Goal: Register for event/course

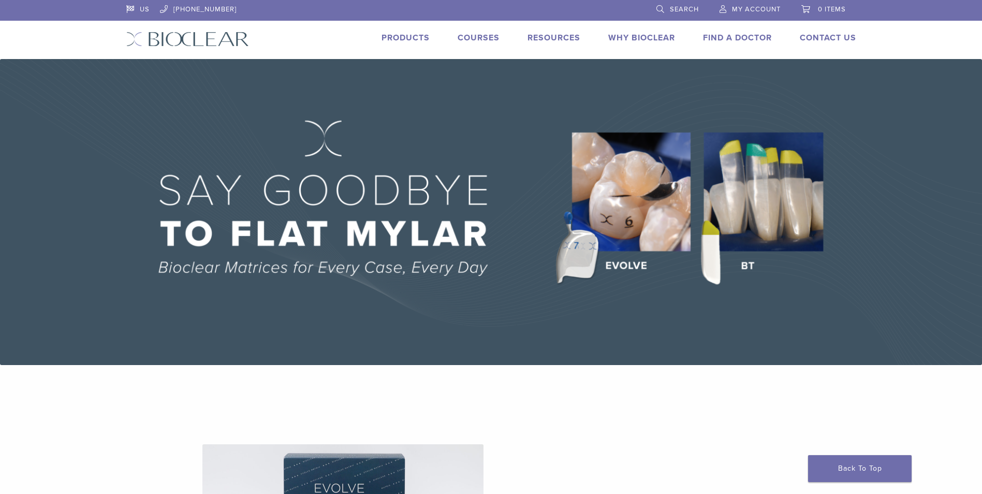
click at [475, 36] on link "Courses" at bounding box center [479, 38] width 42 height 10
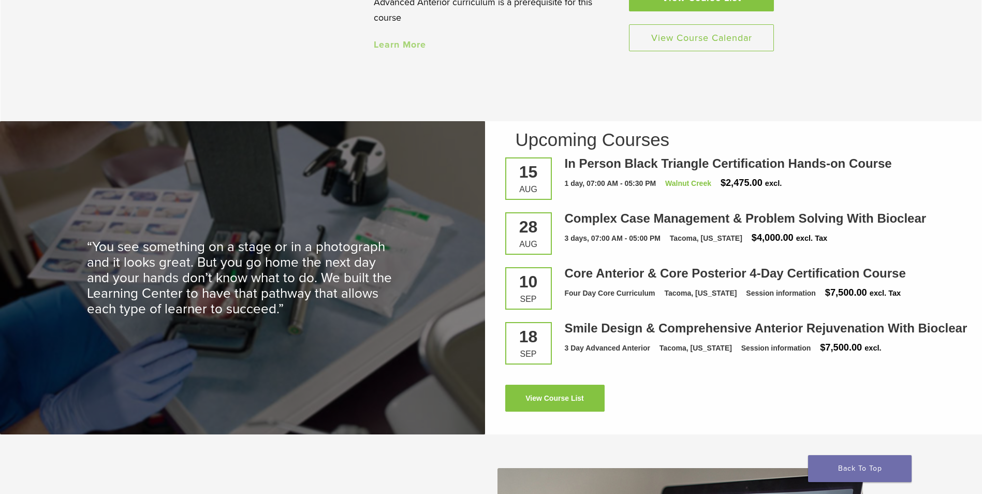
scroll to position [1398, 0]
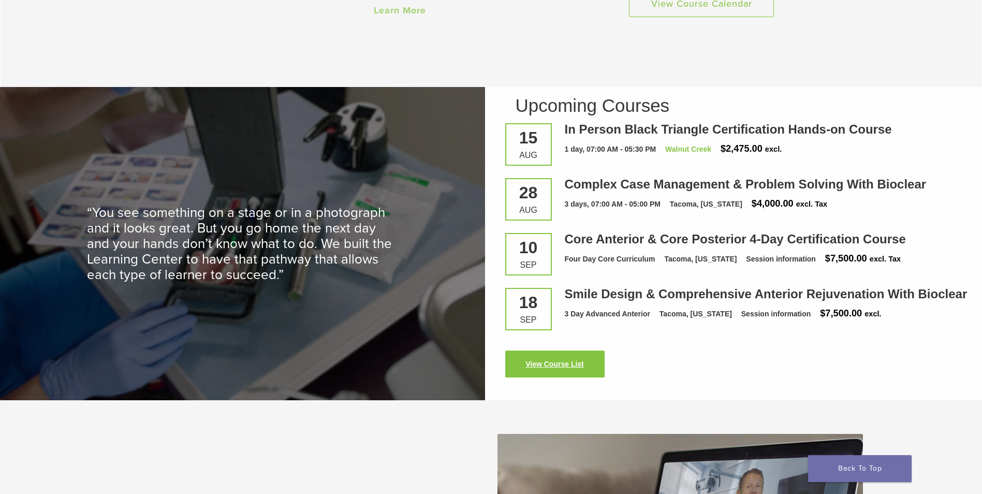
click at [552, 369] on link "View Course List" at bounding box center [554, 364] width 99 height 27
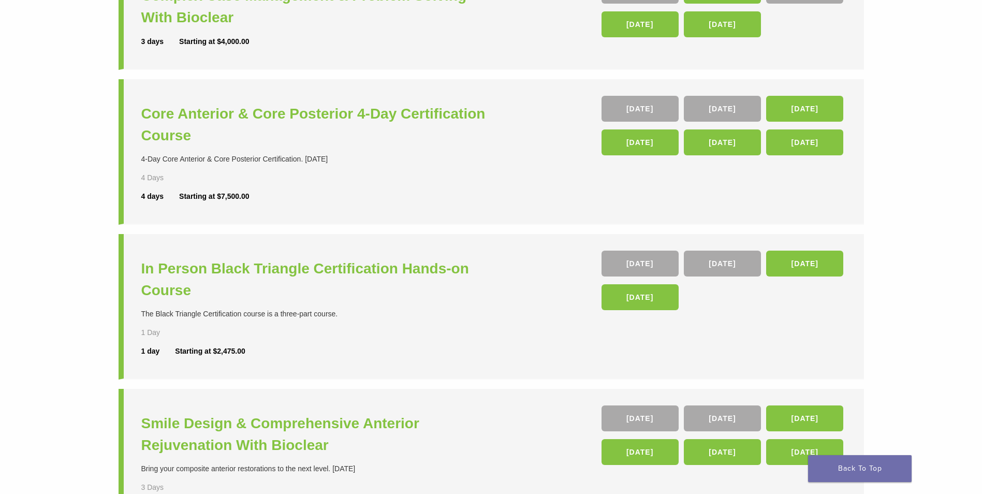
scroll to position [207, 0]
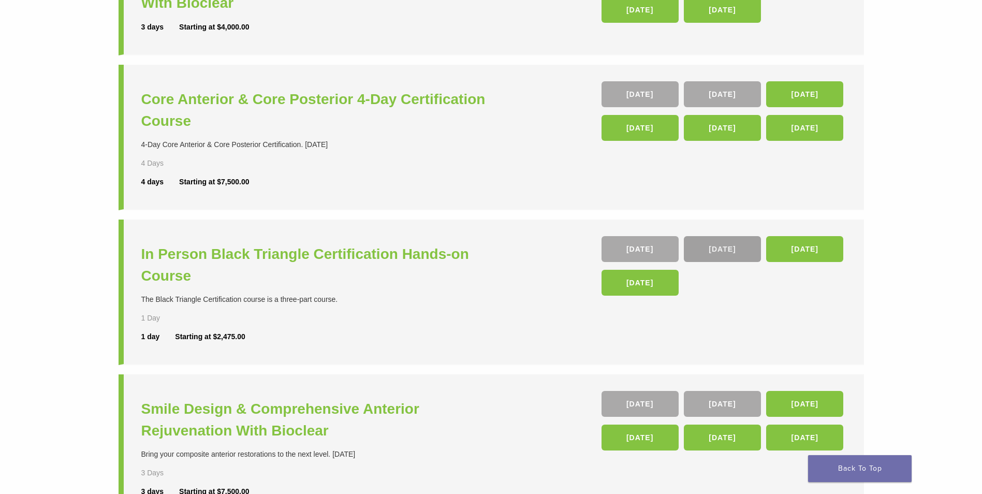
click at [718, 253] on link "26 Sep" at bounding box center [722, 249] width 77 height 26
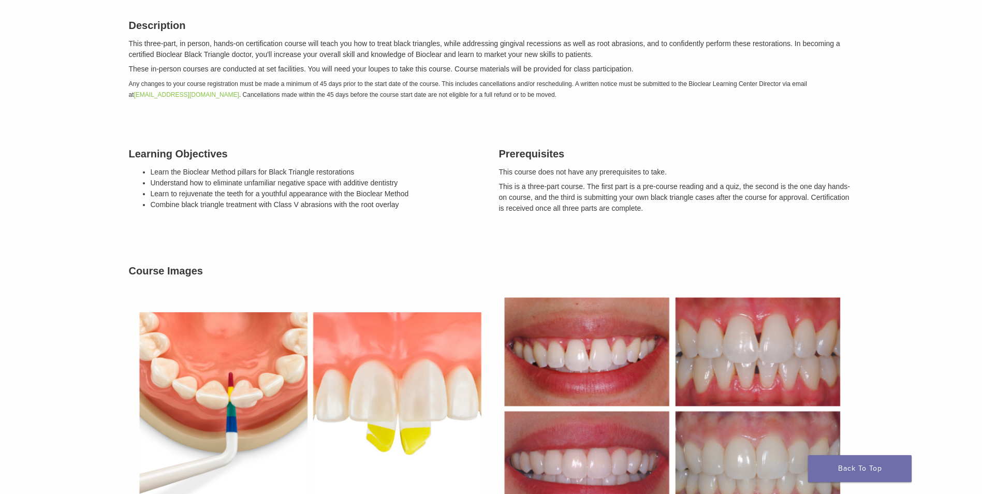
scroll to position [155, 0]
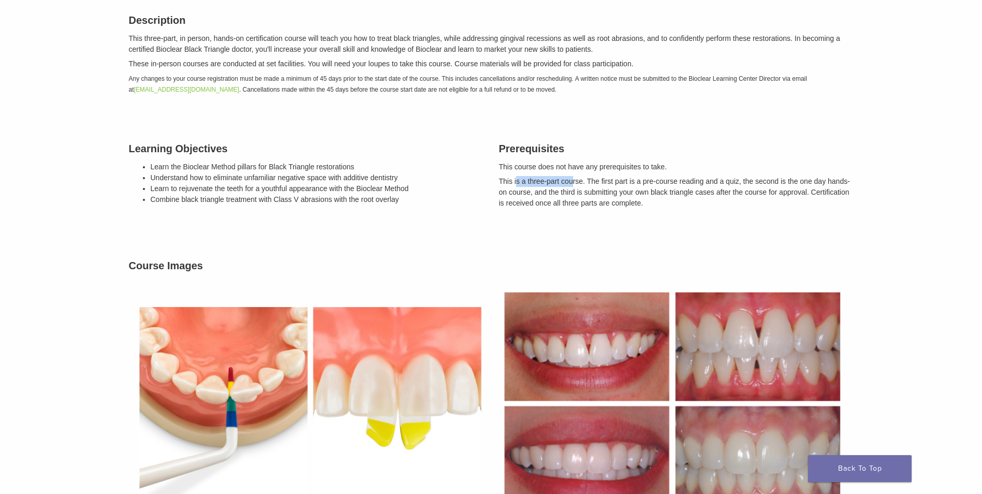
drag, startPoint x: 516, startPoint y: 181, endPoint x: 574, endPoint y: 184, distance: 57.6
click at [574, 184] on p "This is a three-part course. The first part is a pre-course reading and a quiz,…" at bounding box center [676, 192] width 355 height 33
drag, startPoint x: 574, startPoint y: 184, endPoint x: 620, endPoint y: 182, distance: 46.6
click at [620, 182] on p "This is a three-part course. The first part is a pre-course reading and a quiz,…" at bounding box center [676, 192] width 355 height 33
drag, startPoint x: 623, startPoint y: 182, endPoint x: 759, endPoint y: 178, distance: 136.2
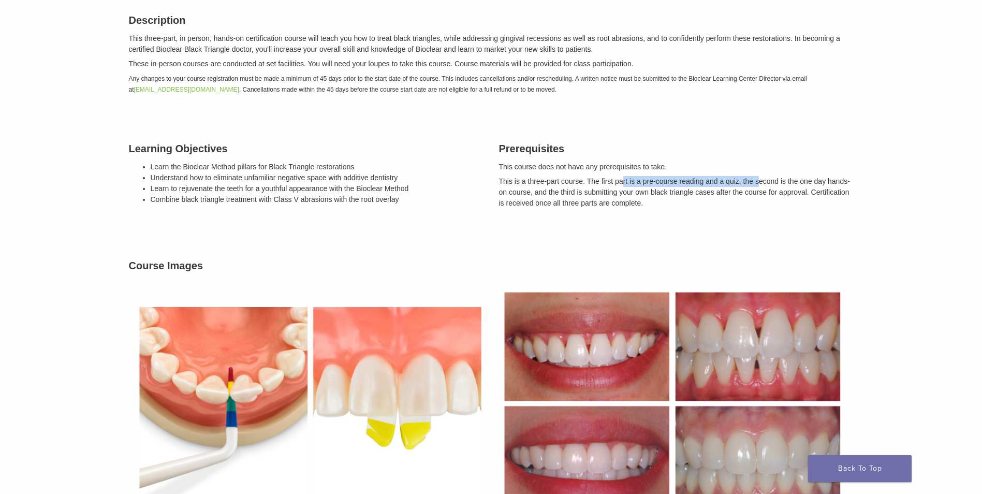
click at [759, 178] on p "This is a three-part course. The first part is a pre-course reading and a quiz,…" at bounding box center [676, 192] width 355 height 33
drag, startPoint x: 759, startPoint y: 178, endPoint x: 787, endPoint y: 187, distance: 29.6
click at [787, 187] on p "This is a three-part course. The first part is a pre-course reading and a quiz,…" at bounding box center [676, 192] width 355 height 33
drag, startPoint x: 783, startPoint y: 181, endPoint x: 812, endPoint y: 180, distance: 29.0
click at [812, 180] on p "This is a three-part course. The first part is a pre-course reading and a quiz,…" at bounding box center [676, 192] width 355 height 33
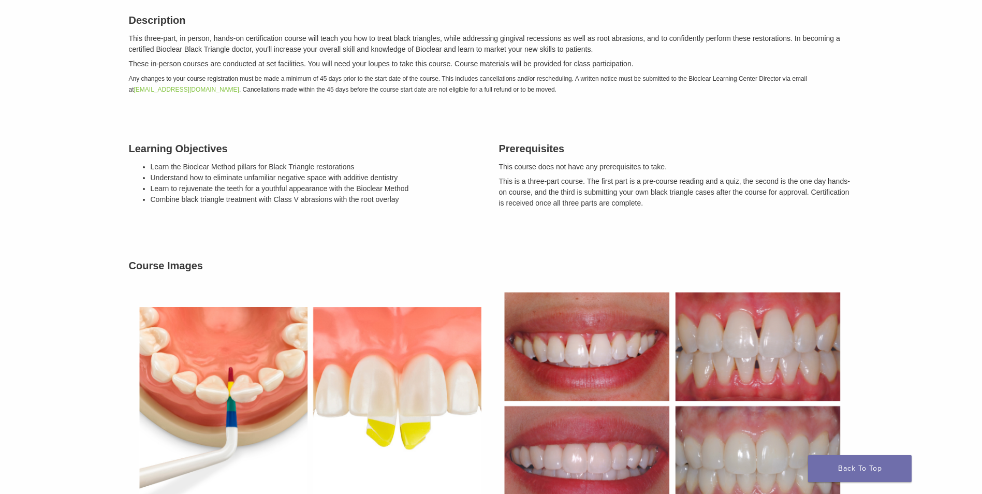
drag, startPoint x: 812, startPoint y: 180, endPoint x: 685, endPoint y: 217, distance: 132.1
click at [690, 216] on div "Prerequisites This course does not have any prerequisites to take. This is a th…" at bounding box center [676, 175] width 370 height 95
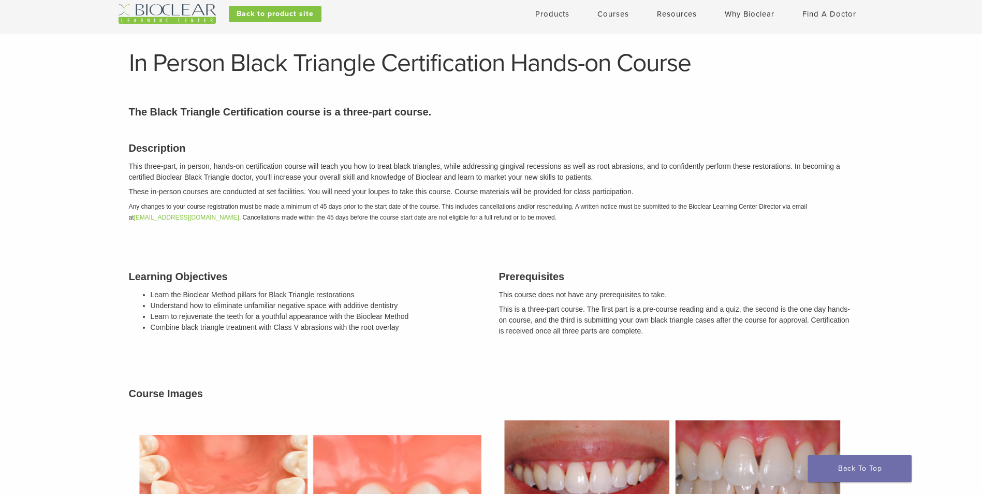
scroll to position [0, 0]
